Goal: Task Accomplishment & Management: Use online tool/utility

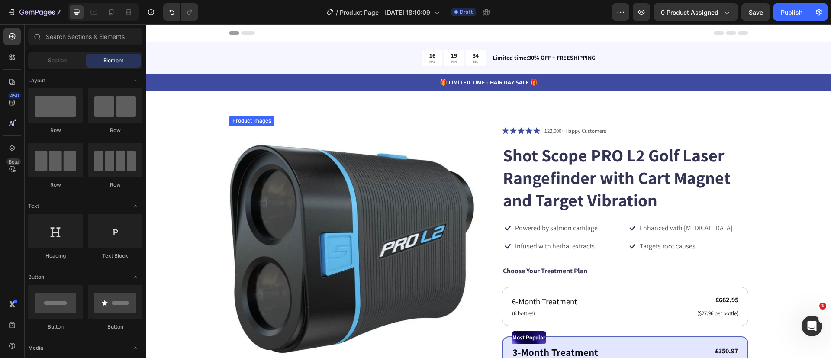
click at [235, 117] on div "Product Images" at bounding box center [252, 121] width 42 height 8
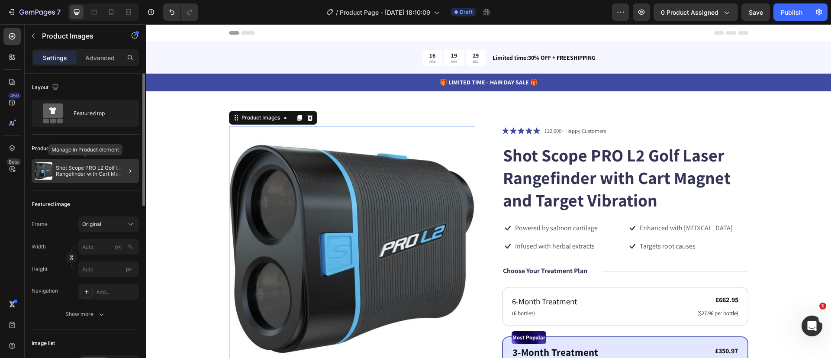
click at [109, 170] on p "Shot Scope PRO L2 Golf Laser Rangefinder with Cart Magnet and Target Vibration" at bounding box center [96, 171] width 80 height 12
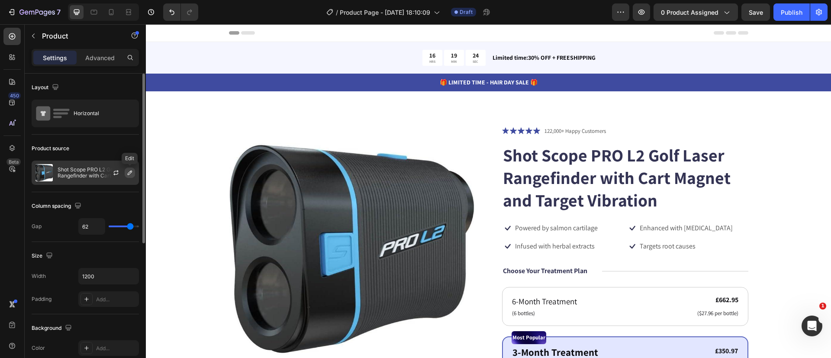
click at [131, 174] on icon "button" at bounding box center [129, 172] width 7 height 7
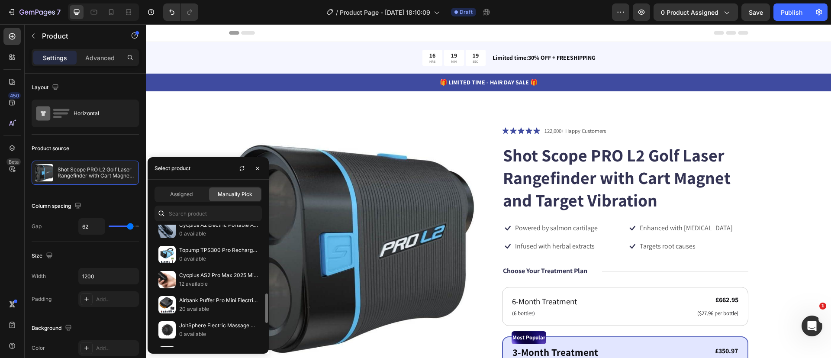
scroll to position [305, 0]
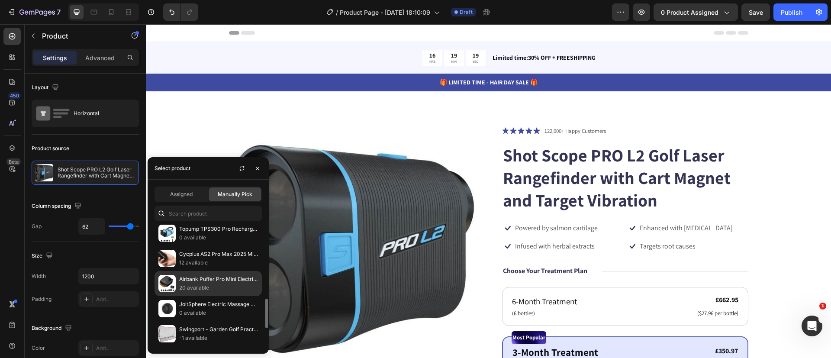
click at [214, 277] on p "Airbank Puffer Pro Mini Electric Rechargeable Paddle Board Pump" at bounding box center [218, 279] width 79 height 9
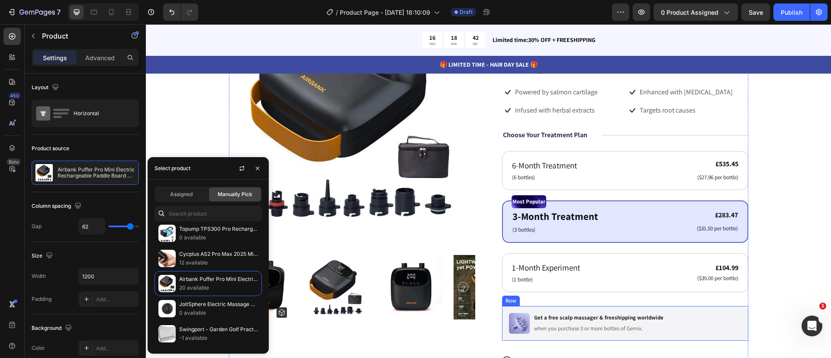
scroll to position [135, 0]
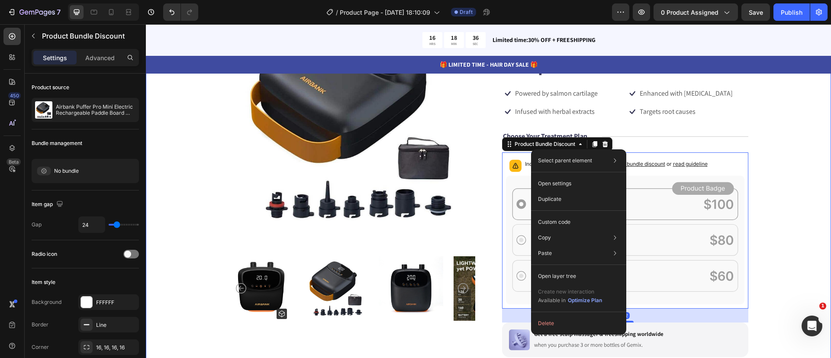
click at [790, 235] on div "Product Images Icon Icon Icon Icon Icon Icon List 122,000+ Happy Customers Text…" at bounding box center [488, 229] width 685 height 544
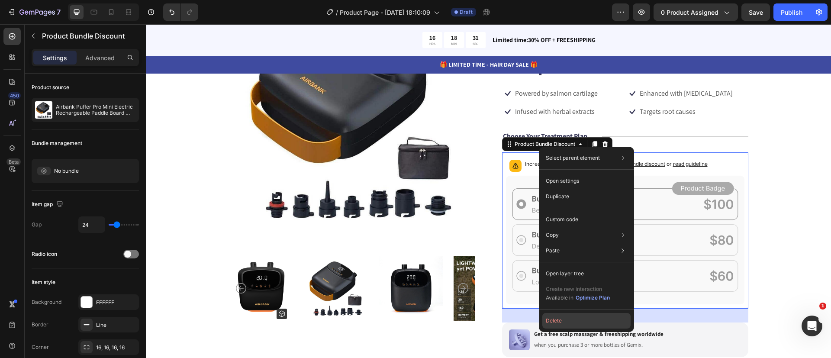
click at [573, 319] on button "Delete" at bounding box center [586, 321] width 88 height 16
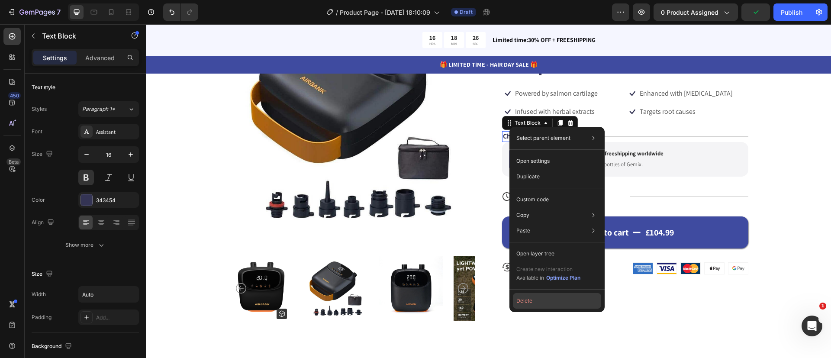
click at [528, 301] on button "Delete" at bounding box center [557, 301] width 88 height 16
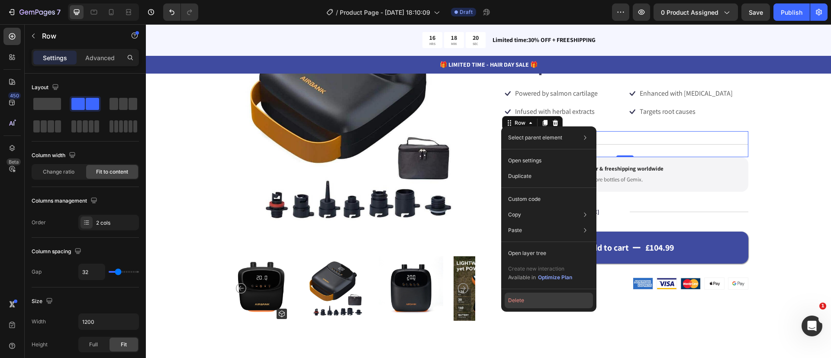
click at [533, 302] on button "Delete" at bounding box center [549, 301] width 88 height 16
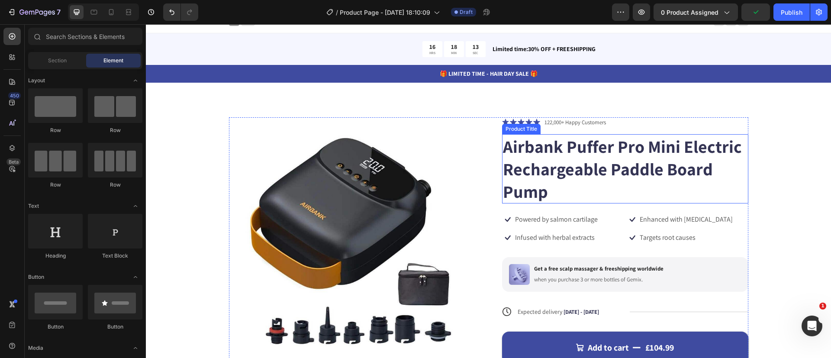
scroll to position [8, 0]
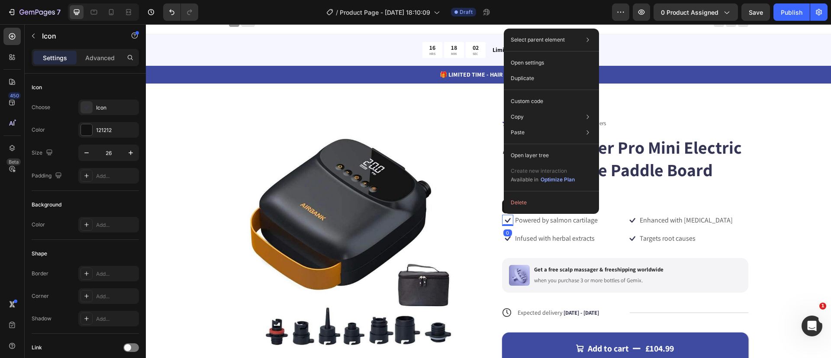
click at [473, 216] on div "Product Images Icon Icon Icon Icon Icon Icon List 122,000+ Happy Customers Text…" at bounding box center [489, 285] width 520 height 334
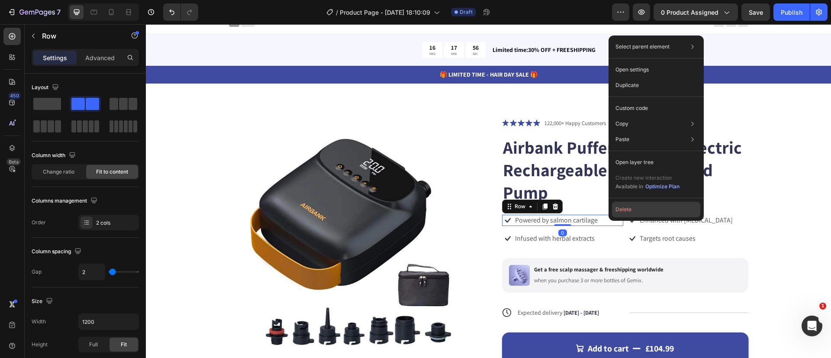
click at [632, 212] on button "Delete" at bounding box center [656, 210] width 88 height 16
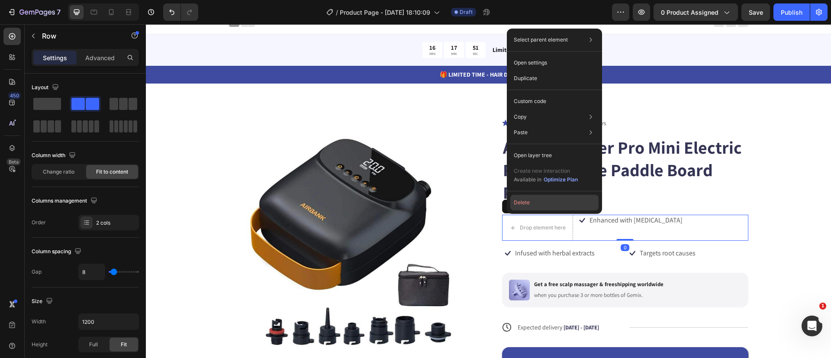
click at [556, 205] on button "Delete" at bounding box center [554, 203] width 88 height 16
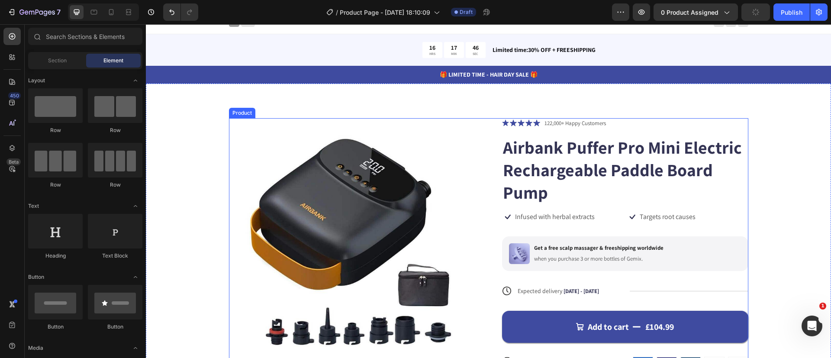
click at [523, 207] on div "Icon Icon Icon Icon Icon Icon List 122,000+ Happy Customers Text Block Row Airb…" at bounding box center [625, 285] width 246 height 334
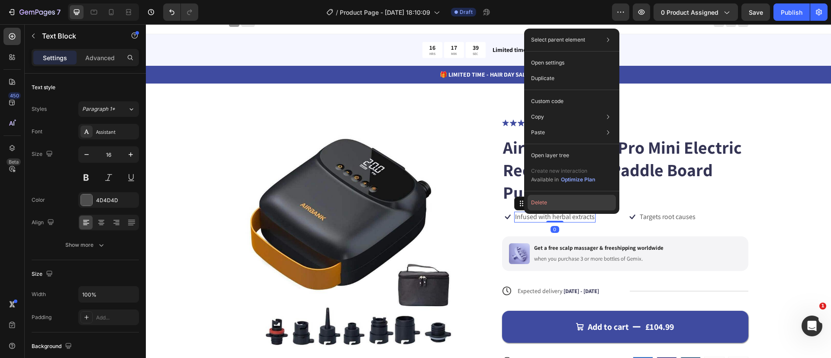
click at [551, 203] on button "Delete" at bounding box center [572, 203] width 88 height 16
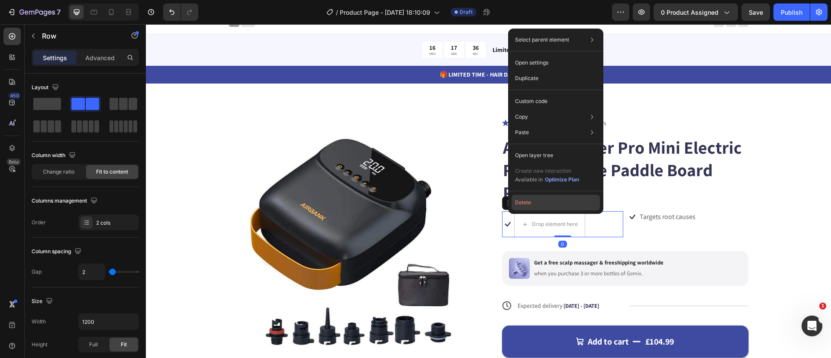
click at [565, 199] on button "Delete" at bounding box center [556, 203] width 88 height 16
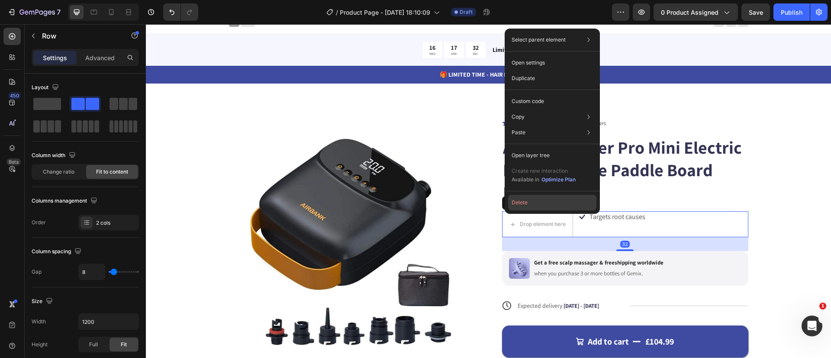
click at [522, 203] on button "Delete" at bounding box center [552, 203] width 88 height 16
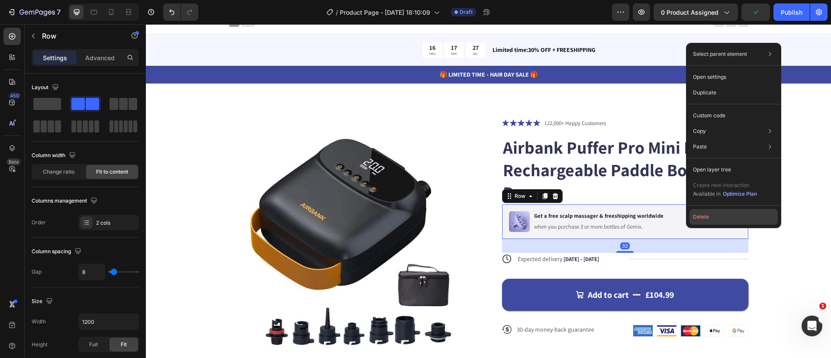
click at [724, 216] on button "Delete" at bounding box center [734, 217] width 88 height 16
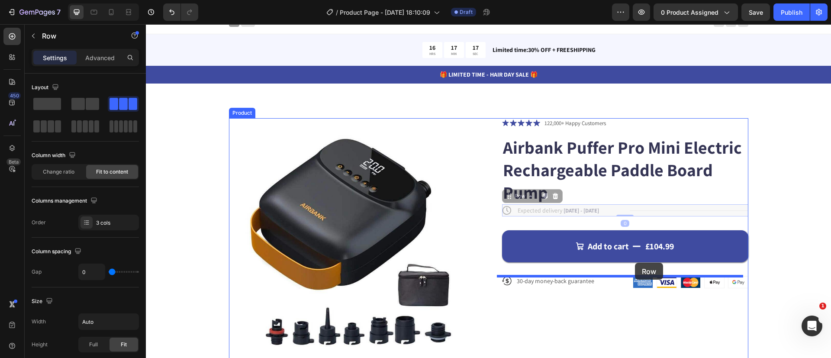
drag, startPoint x: 658, startPoint y: 207, endPoint x: 635, endPoint y: 263, distance: 60.1
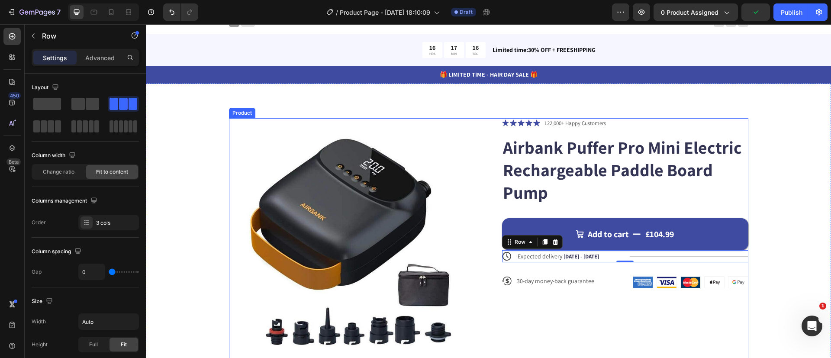
click at [607, 331] on div "Icon Icon Icon Icon Icon Icon List 122,000+ Happy Customers Text Block Row Airb…" at bounding box center [625, 285] width 246 height 334
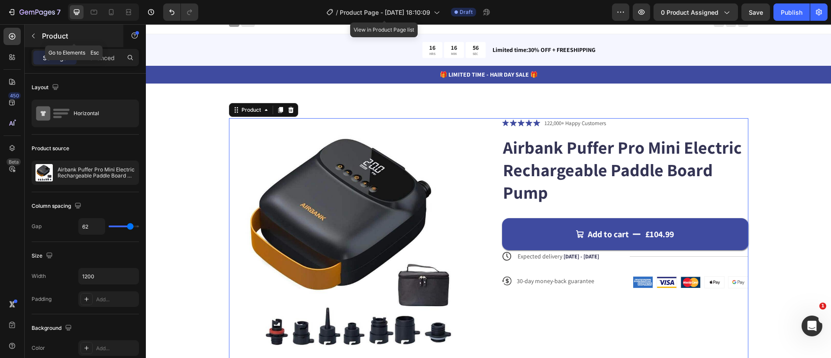
click at [35, 35] on icon "button" at bounding box center [33, 35] width 7 height 7
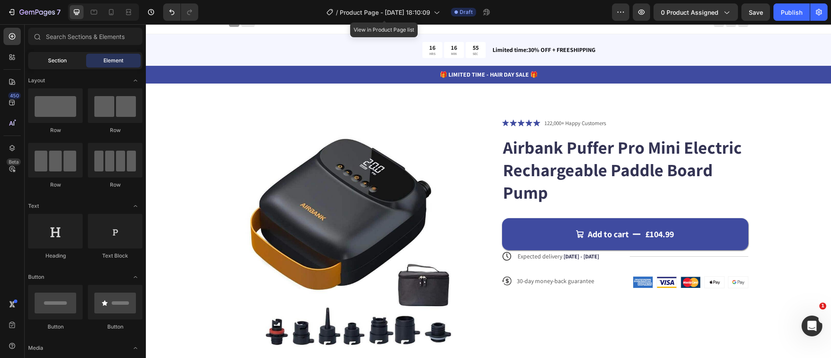
click at [65, 57] on span "Section" at bounding box center [57, 61] width 19 height 8
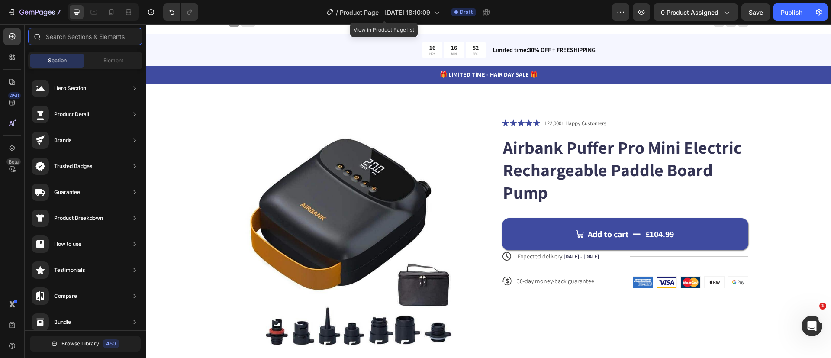
click at [66, 40] on input "text" at bounding box center [85, 36] width 114 height 17
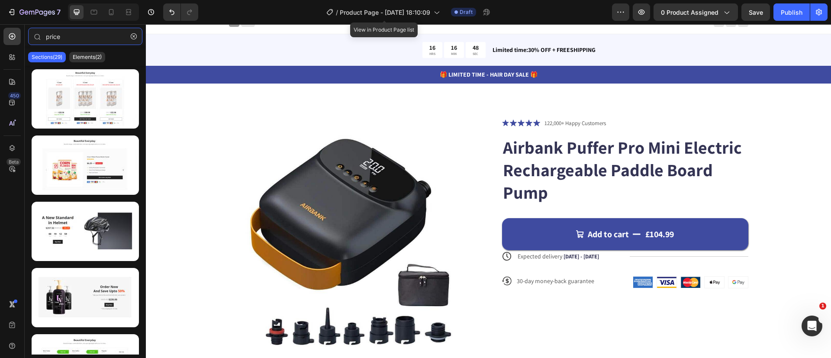
type input "price"
click at [85, 65] on div "Sections(29) Elements(2)" at bounding box center [85, 56] width 121 height 17
click at [87, 60] on p "Elements(2)" at bounding box center [87, 57] width 29 height 7
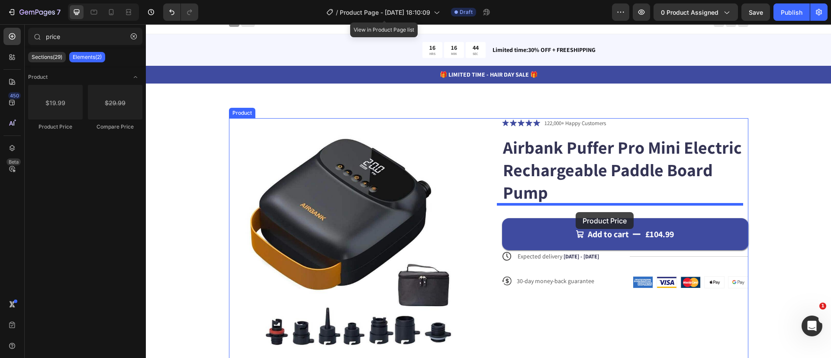
drag, startPoint x: 196, startPoint y: 122, endPoint x: 575, endPoint y: 211, distance: 389.7
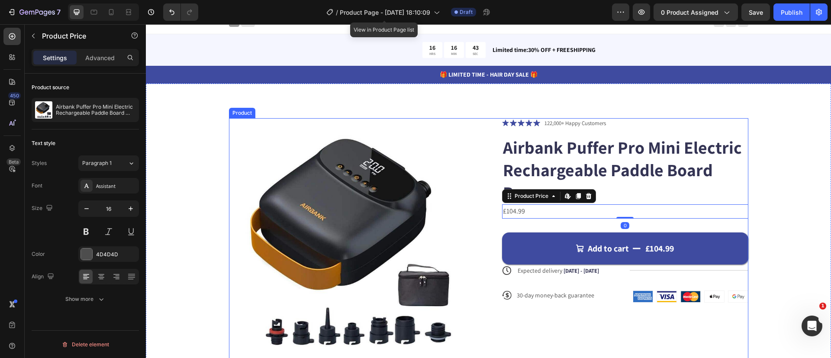
click at [553, 230] on div "Add to cart £104.99 Add to Cart" at bounding box center [625, 242] width 246 height 46
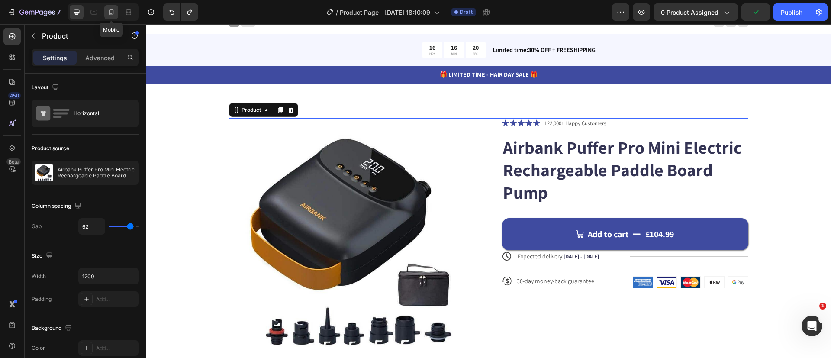
click at [114, 12] on icon at bounding box center [111, 12] width 9 height 9
type input "0"
type input "100%"
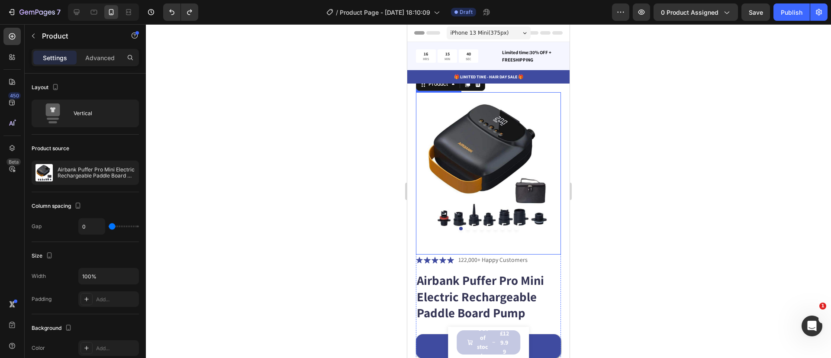
scroll to position [81, 0]
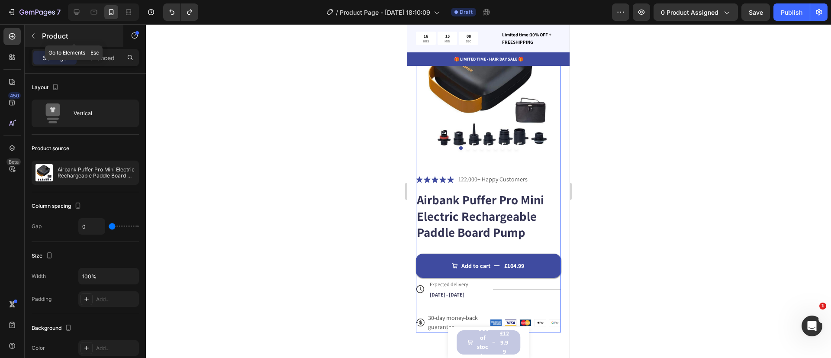
click at [36, 37] on icon "button" at bounding box center [33, 35] width 7 height 7
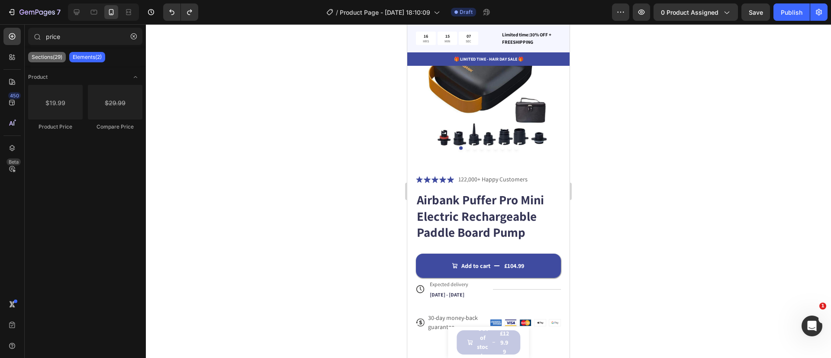
click at [52, 53] on div "Sections(29)" at bounding box center [47, 57] width 38 height 10
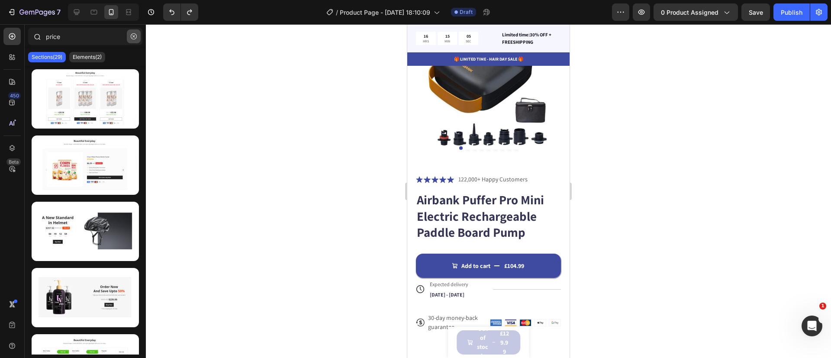
click at [133, 38] on icon "button" at bounding box center [134, 36] width 6 height 6
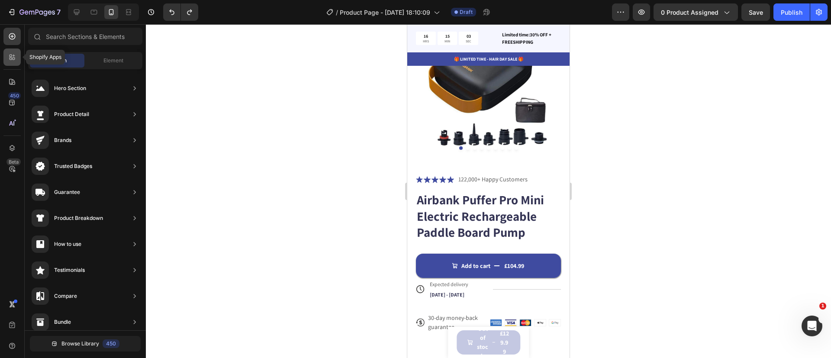
click at [11, 62] on div at bounding box center [11, 56] width 17 height 17
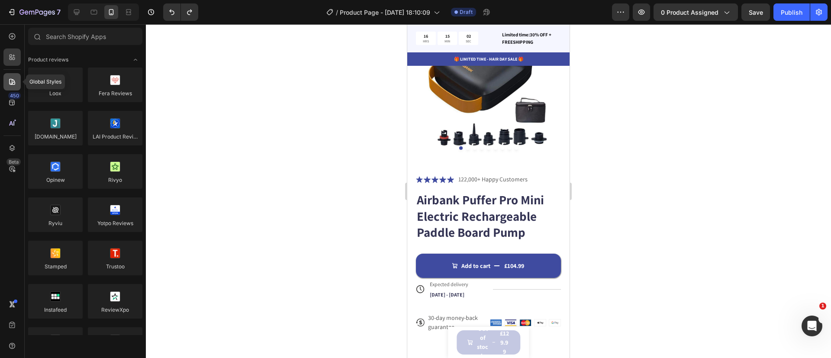
click at [10, 76] on div at bounding box center [11, 81] width 17 height 17
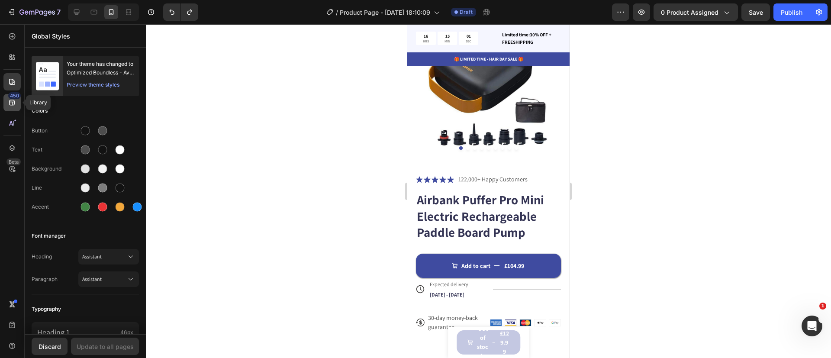
click at [11, 105] on icon at bounding box center [12, 103] width 6 height 6
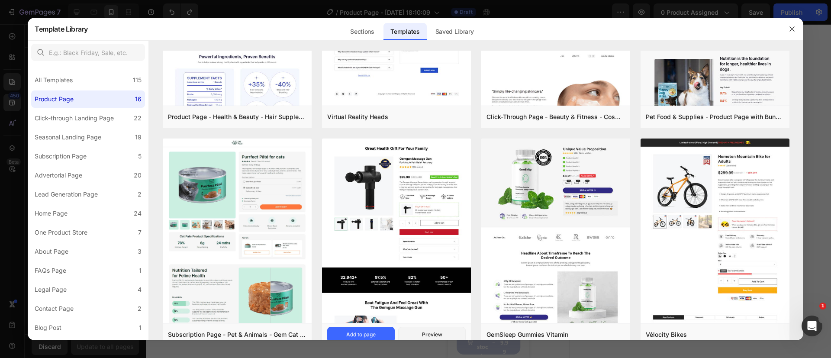
scroll to position [0, 0]
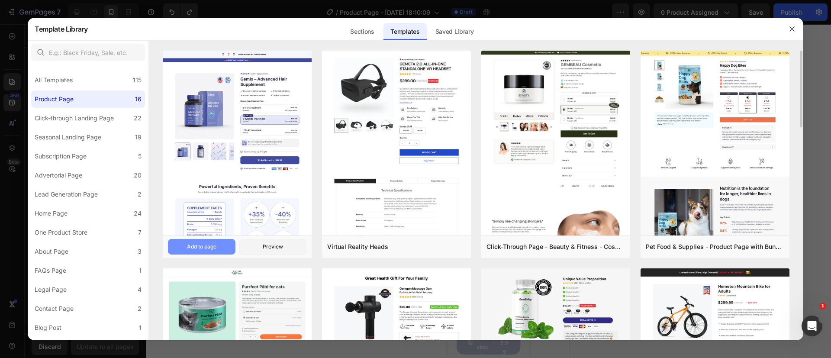
click at [216, 244] on div "Add to page" at bounding box center [201, 247] width 29 height 8
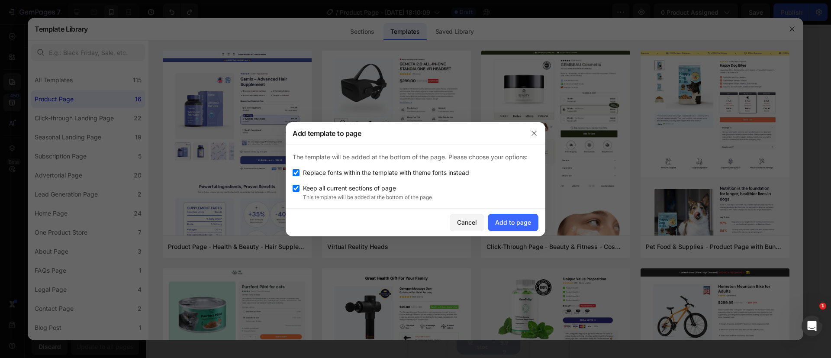
click at [378, 191] on span "Keep all current sections of page" at bounding box center [349, 188] width 93 height 10
checkbox input "false"
click at [507, 221] on div "Add to page" at bounding box center [513, 222] width 36 height 9
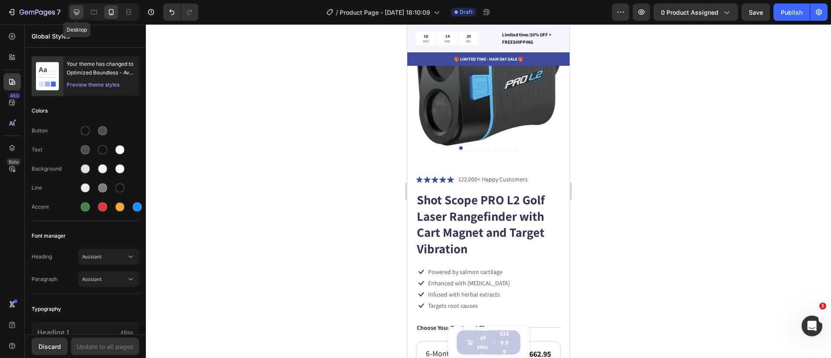
click at [74, 8] on icon at bounding box center [76, 12] width 9 height 9
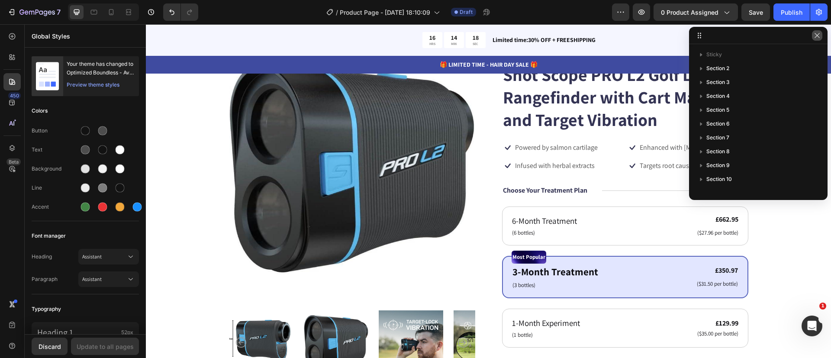
click at [818, 37] on icon "button" at bounding box center [817, 35] width 7 height 7
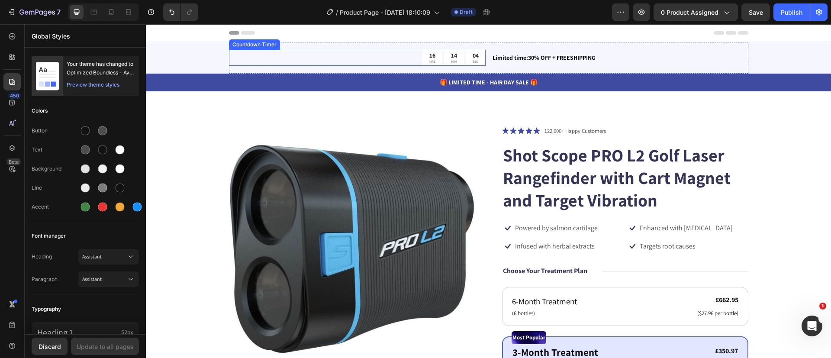
click at [432, 56] on div "16 HRS" at bounding box center [433, 58] width 20 height 16
